Goal: Find specific page/section: Find specific page/section

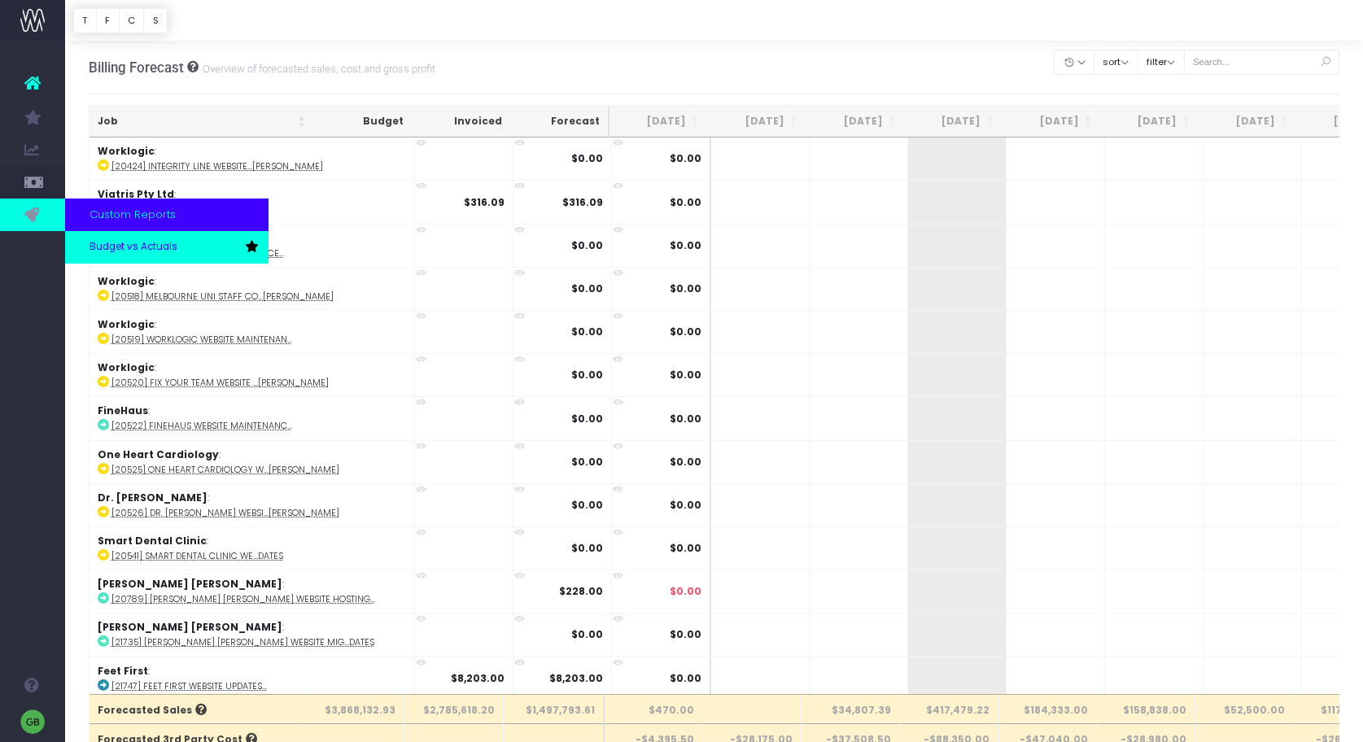
click at [121, 256] on link "Budget vs Actuals" at bounding box center [166, 247] width 203 height 33
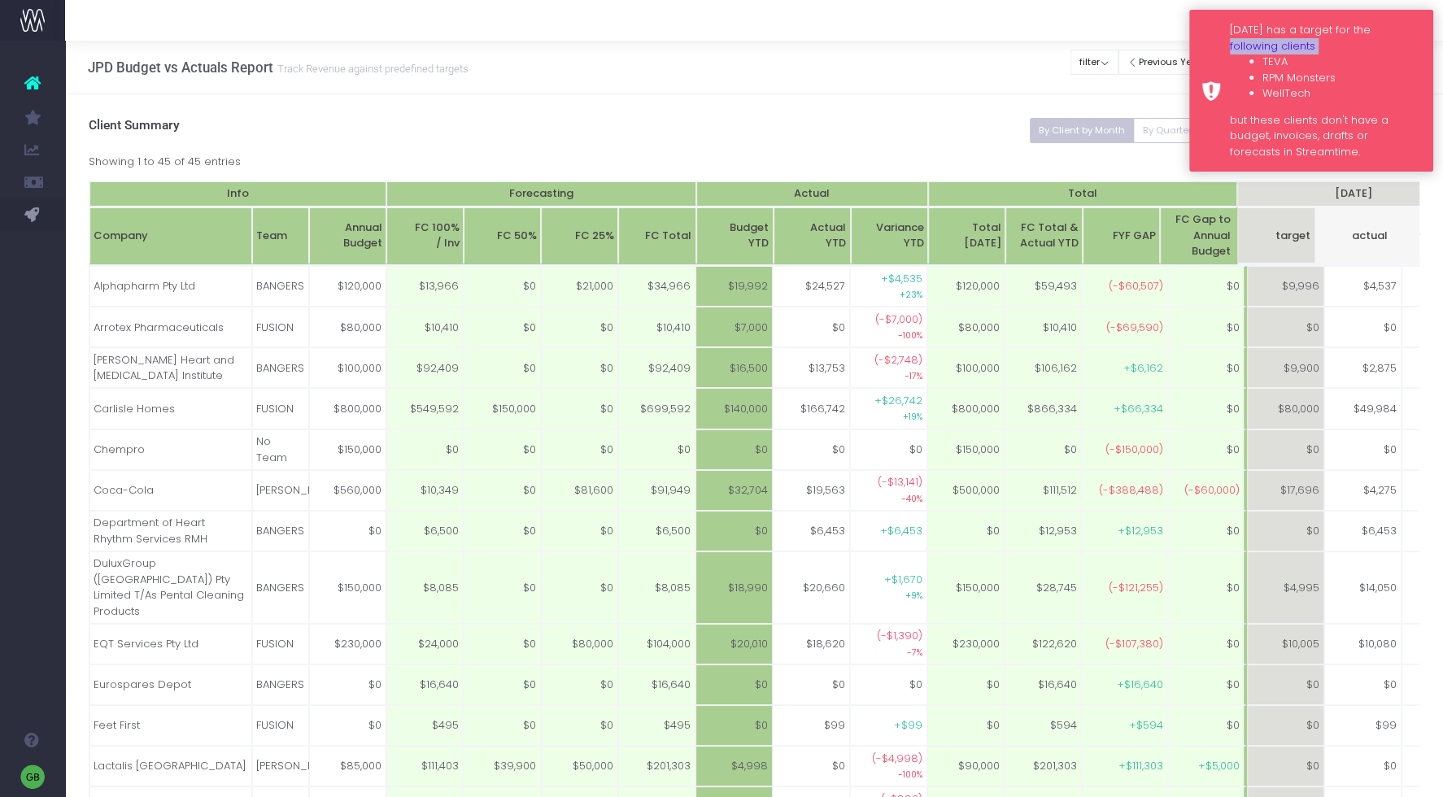
click at [1206, 54] on div "Monday has a target for the following clients TEVA RPM Monsters WellTech but th…" at bounding box center [1311, 91] width 244 height 162
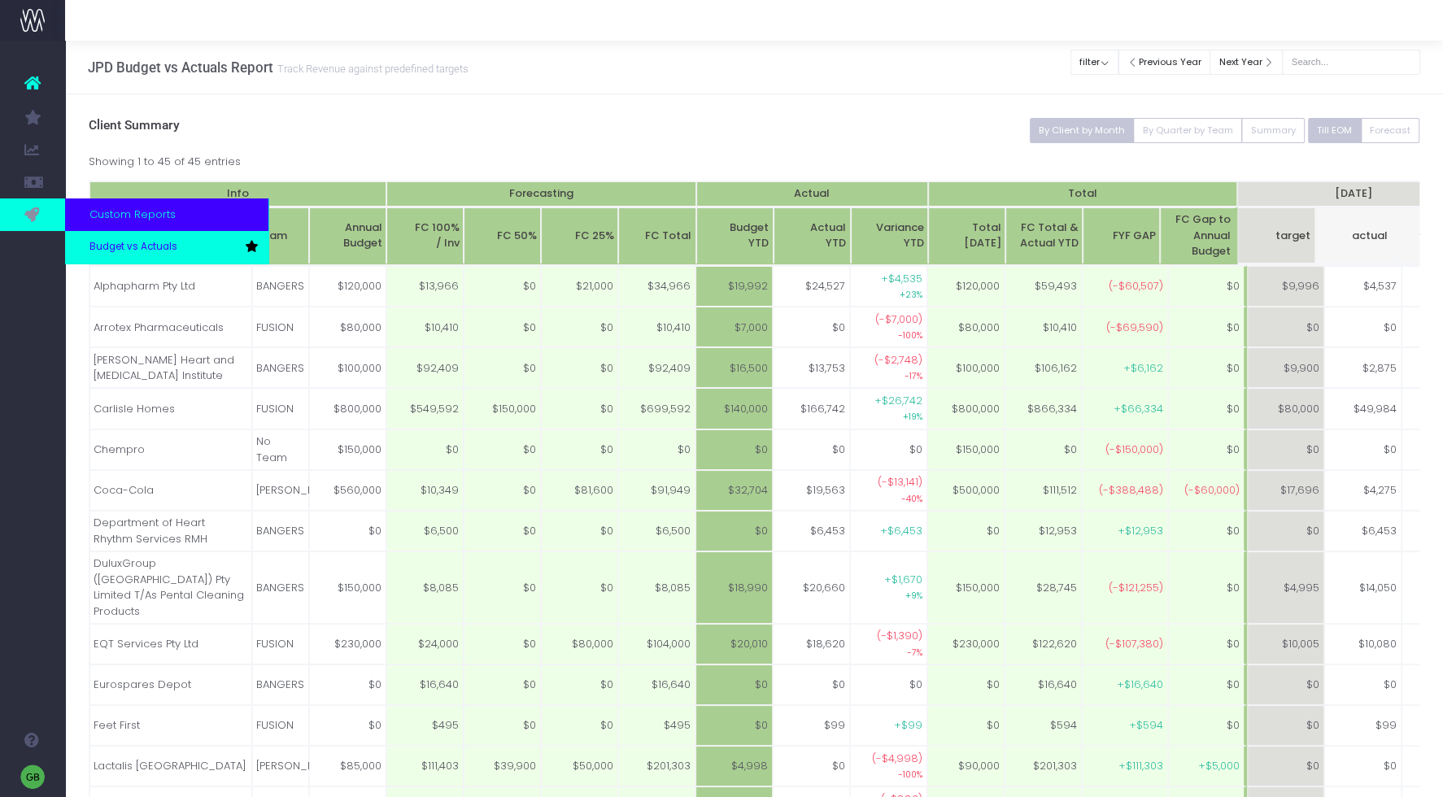
click at [106, 246] on span "Budget vs Actuals" at bounding box center [133, 247] width 88 height 15
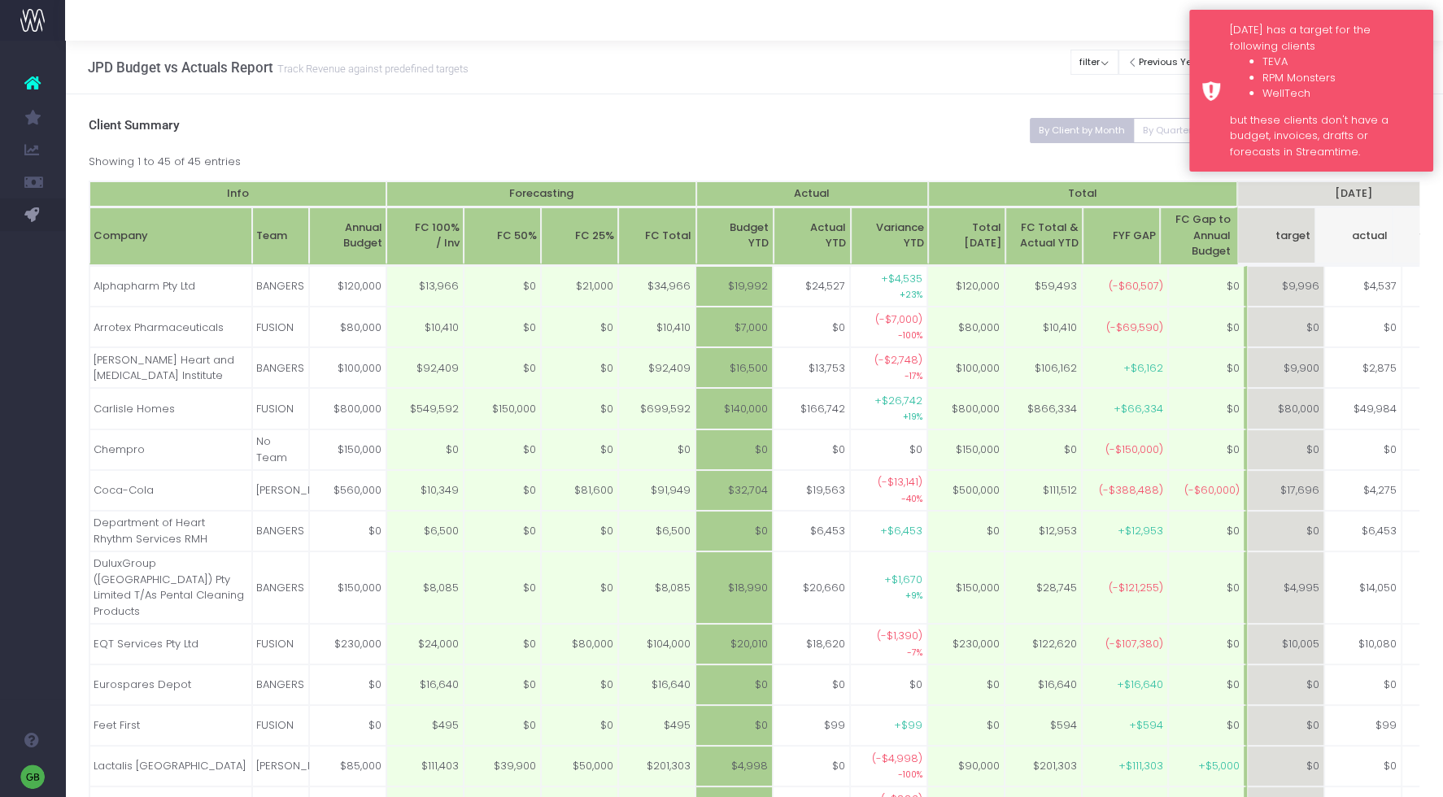
click at [1219, 41] on div "Monday has a target for the following clients TEVA RPM Monsters WellTech but th…" at bounding box center [1311, 91] width 244 height 162
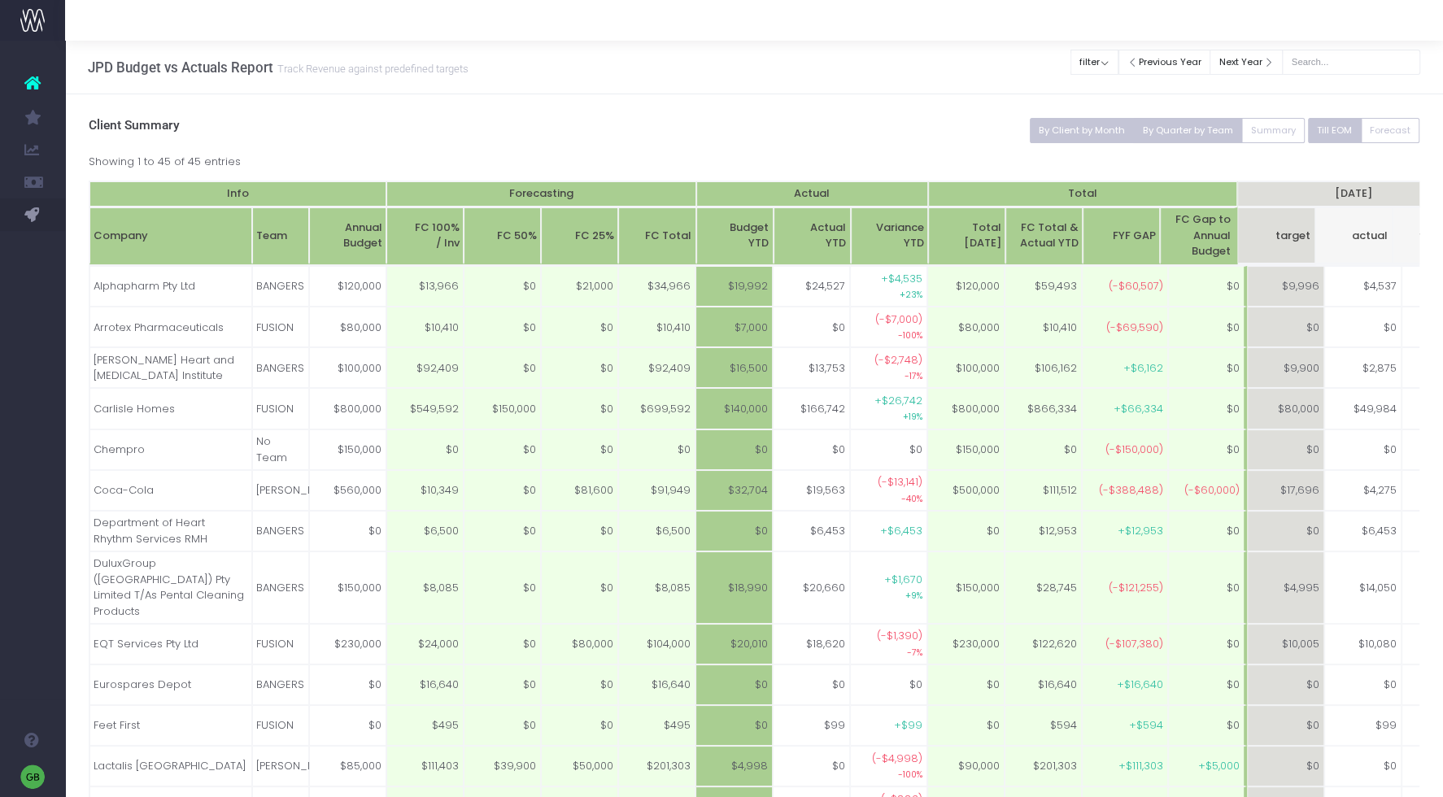
click at [1170, 123] on button "By Quarter by Team" at bounding box center [1187, 130] width 109 height 25
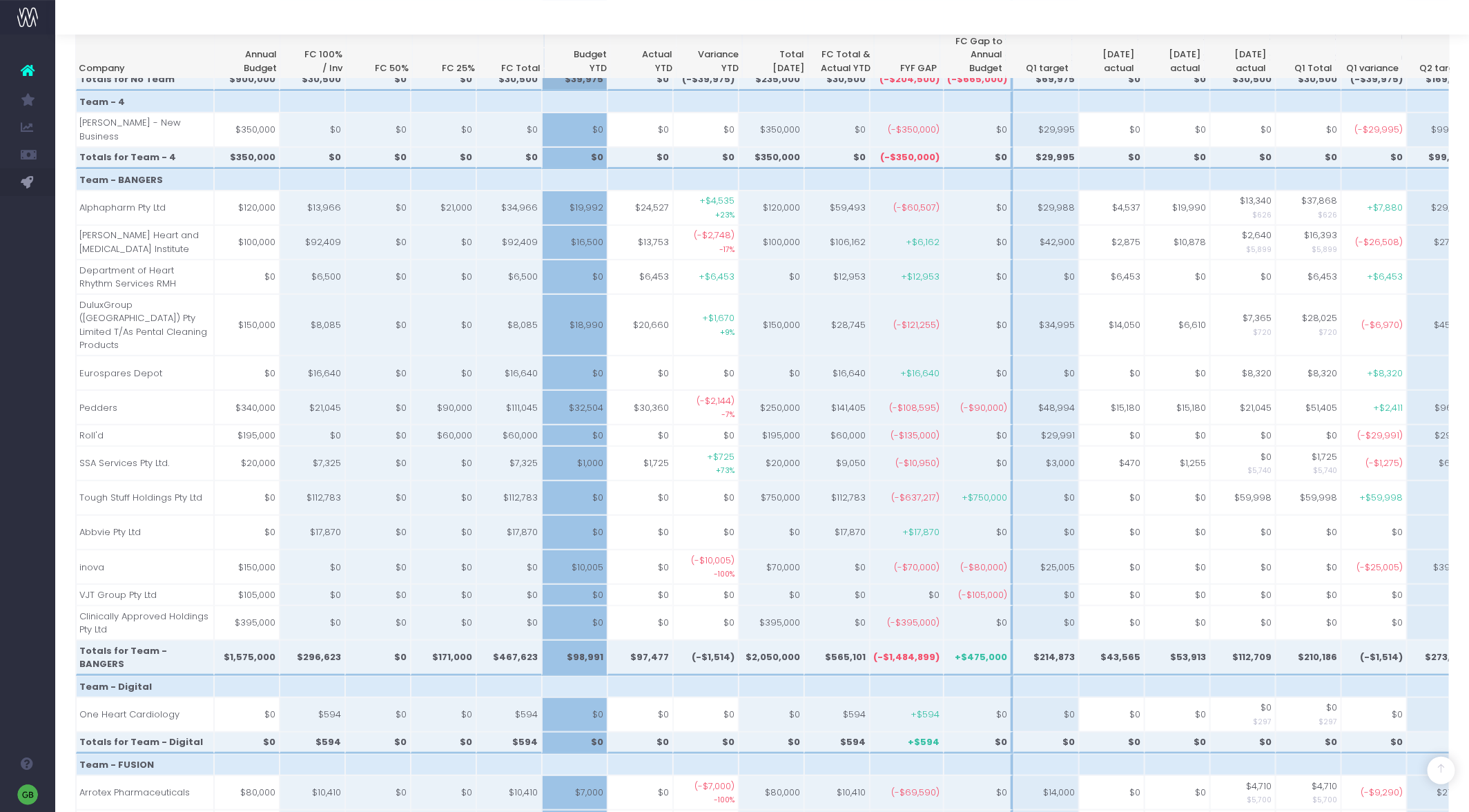
scroll to position [398, 0]
